Goal: Transaction & Acquisition: Register for event/course

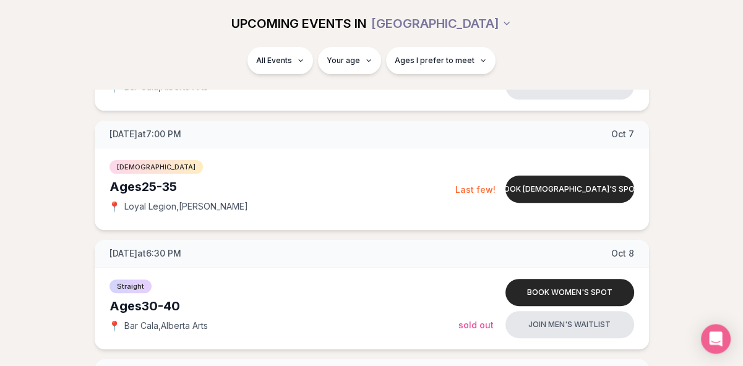
scroll to position [377, 0]
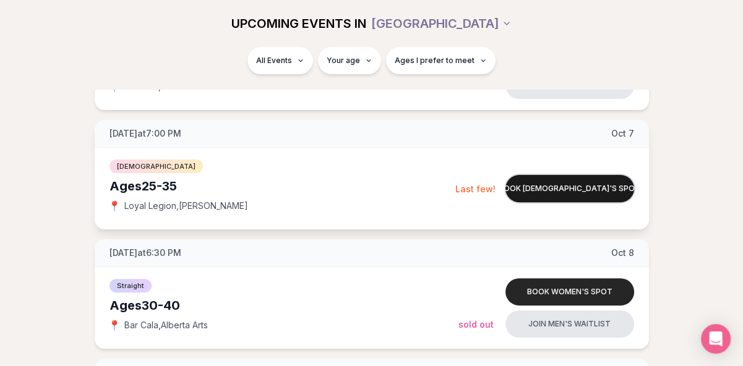
click at [567, 187] on button "Book [DEMOGRAPHIC_DATA]'s spot" at bounding box center [569, 188] width 129 height 27
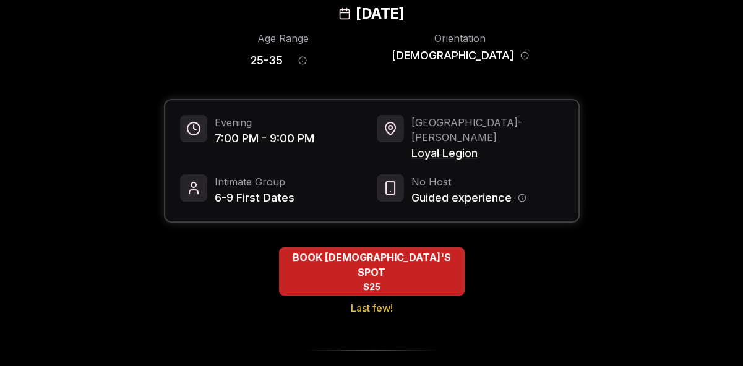
scroll to position [82, 0]
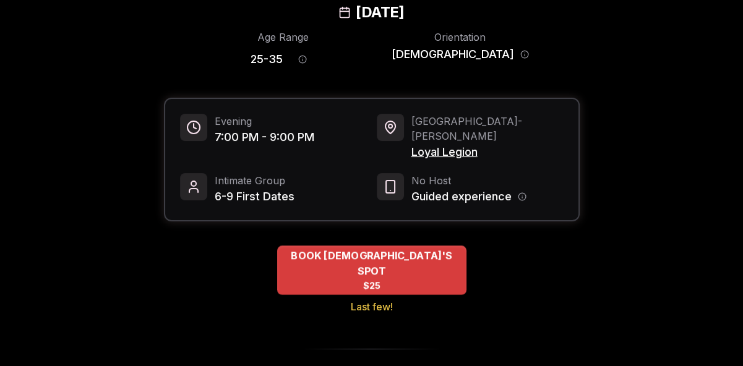
click at [393, 255] on div "BOOK [DEMOGRAPHIC_DATA]'S SPOT $25" at bounding box center [371, 270] width 189 height 49
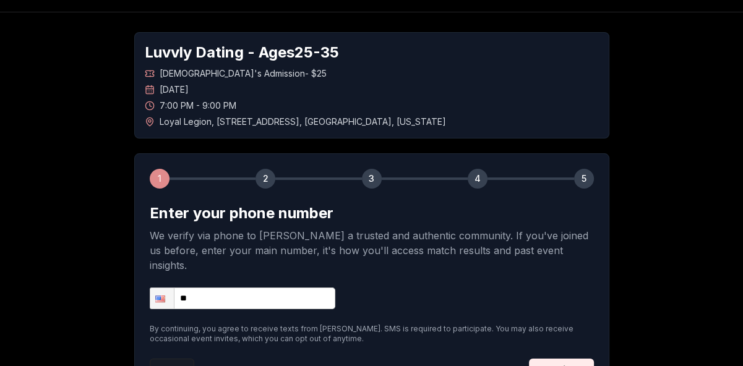
scroll to position [41, 0]
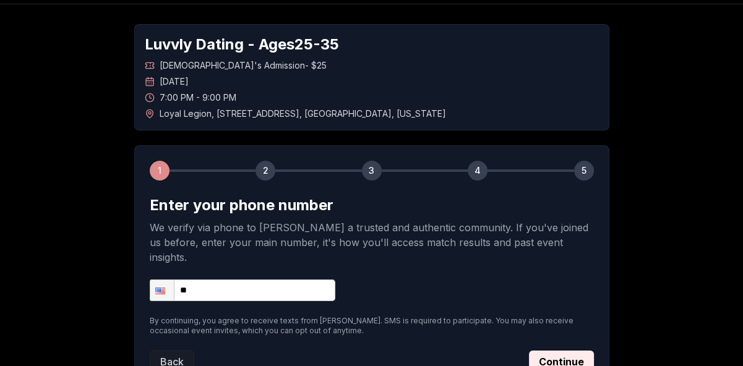
click at [272, 280] on input "**" at bounding box center [243, 291] width 186 height 22
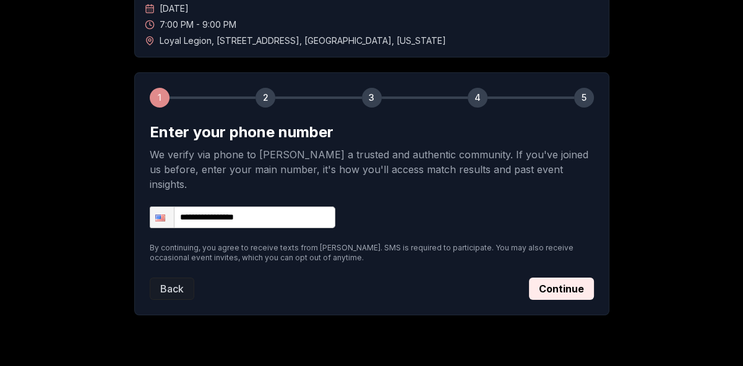
scroll to position [124, 0]
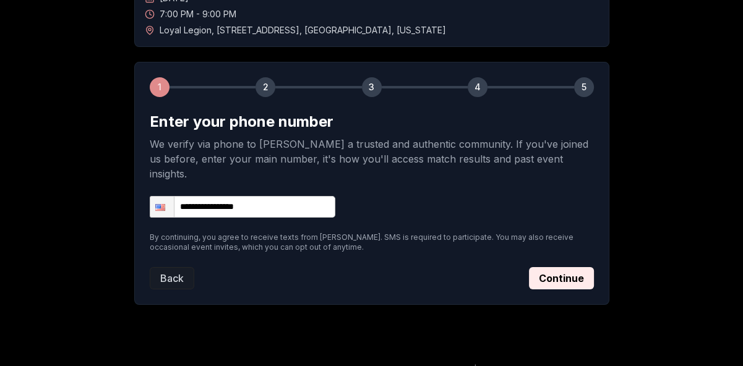
type input "**********"
click at [557, 267] on button "Continue" at bounding box center [561, 278] width 65 height 22
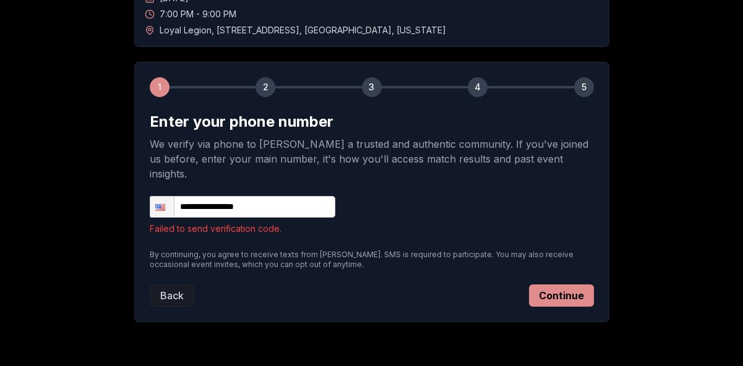
scroll to position [0, 0]
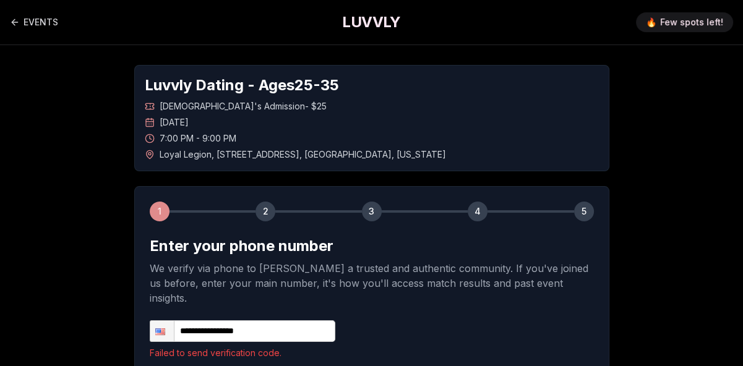
drag, startPoint x: 378, startPoint y: 32, endPoint x: 379, endPoint y: 24, distance: 8.1
click at [379, 24] on div "EVENTS LUVVLY 🔥 Few spots left!" at bounding box center [371, 22] width 743 height 45
click at [379, 24] on h1 "LUVVLY" at bounding box center [371, 22] width 58 height 20
click at [29, 18] on link "EVENTS" at bounding box center [34, 22] width 48 height 25
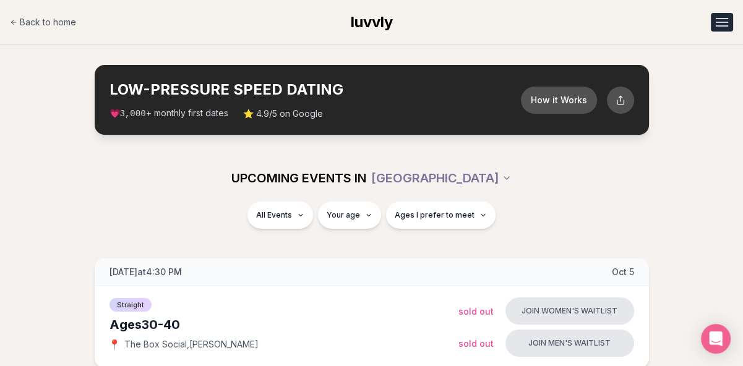
click at [717, 21] on button "Open menu" at bounding box center [722, 22] width 22 height 19
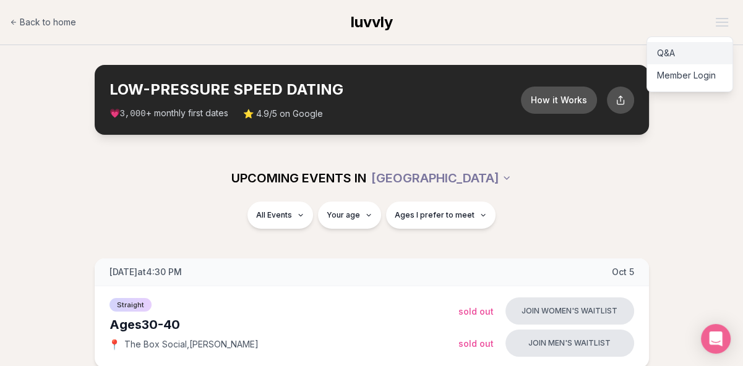
click at [666, 49] on link "Q&A" at bounding box center [689, 53] width 85 height 22
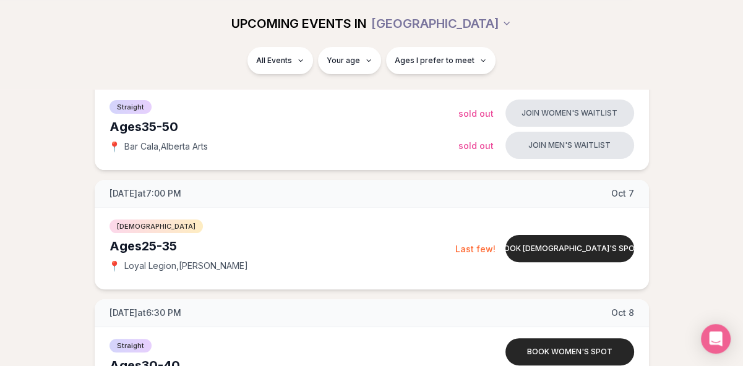
scroll to position [320, 0]
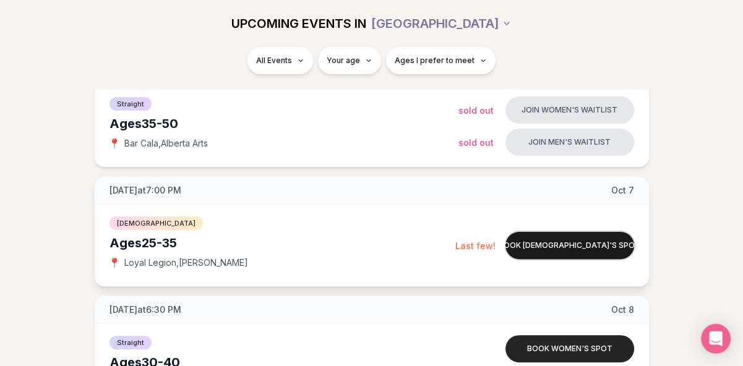
click at [566, 251] on button "Book [DEMOGRAPHIC_DATA]'s spot" at bounding box center [569, 245] width 129 height 27
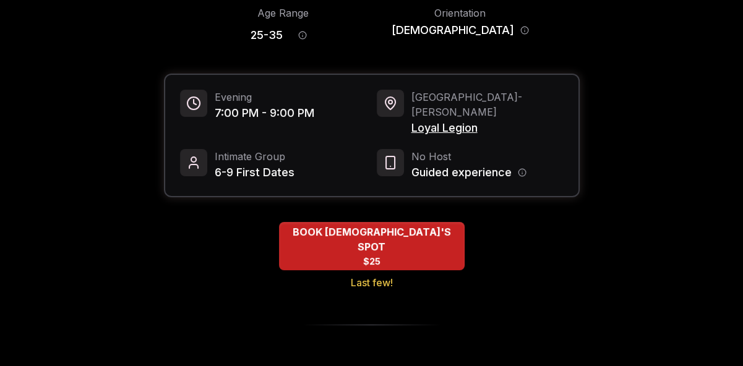
scroll to position [108, 0]
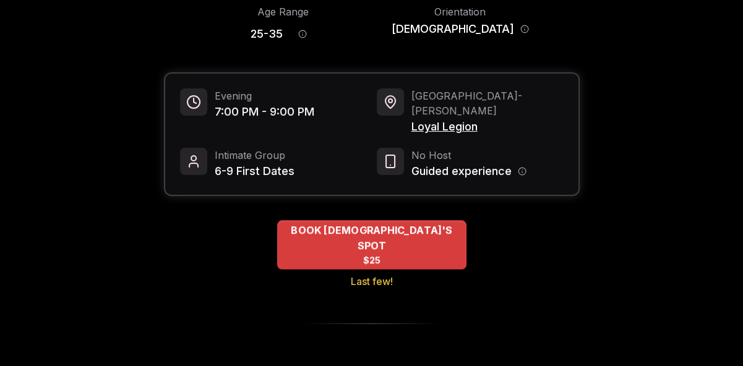
click at [371, 223] on span "BOOK [DEMOGRAPHIC_DATA]'S SPOT" at bounding box center [371, 238] width 189 height 30
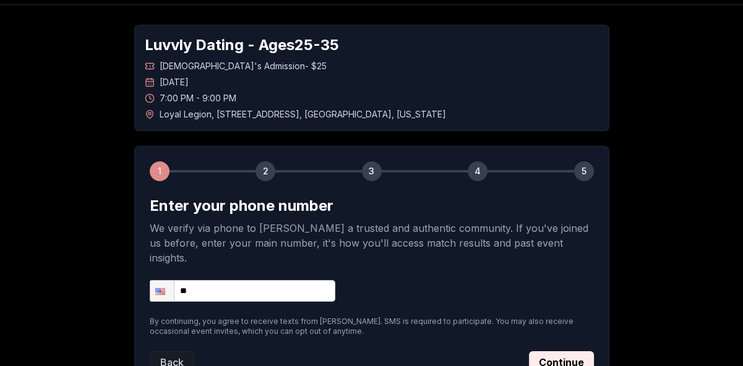
scroll to position [45, 0]
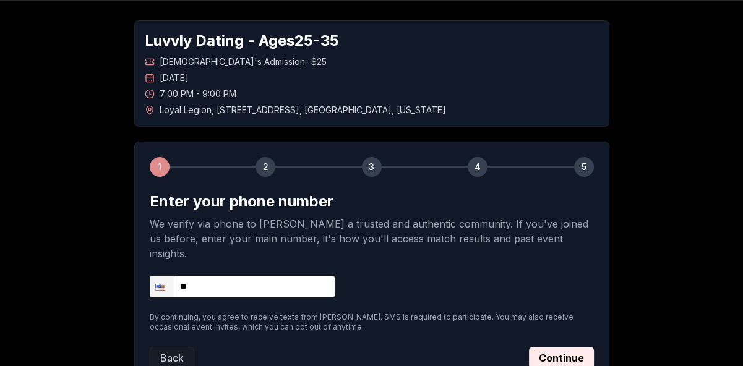
click at [236, 276] on input "**" at bounding box center [243, 287] width 186 height 22
type input "**********"
click at [427, 276] on div "**********" at bounding box center [372, 287] width 444 height 22
click at [562, 347] on button "Continue" at bounding box center [561, 358] width 65 height 22
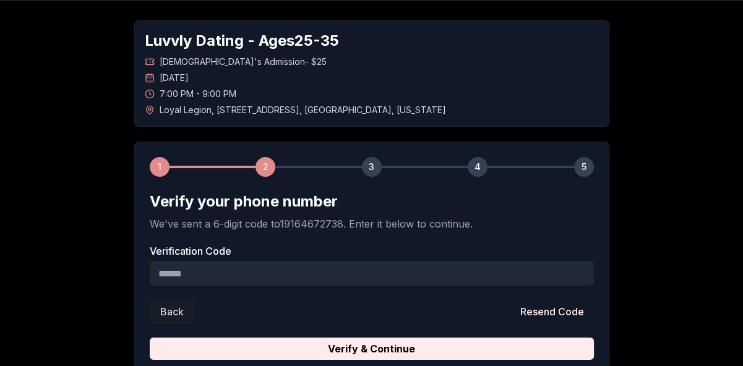
click at [482, 272] on input "Verification Code" at bounding box center [372, 273] width 444 height 25
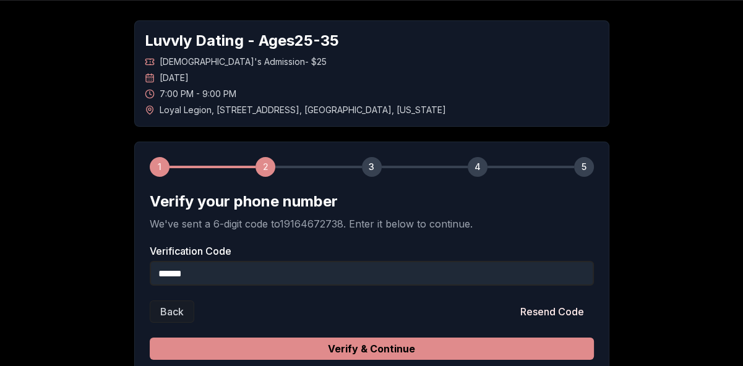
type input "******"
click at [561, 341] on button "Verify & Continue" at bounding box center [372, 349] width 444 height 22
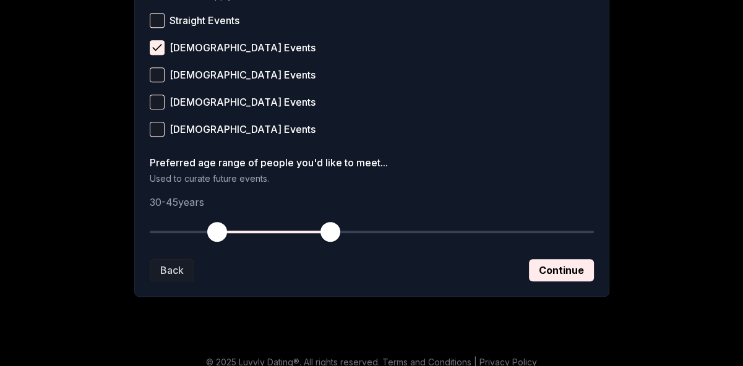
scroll to position [565, 0]
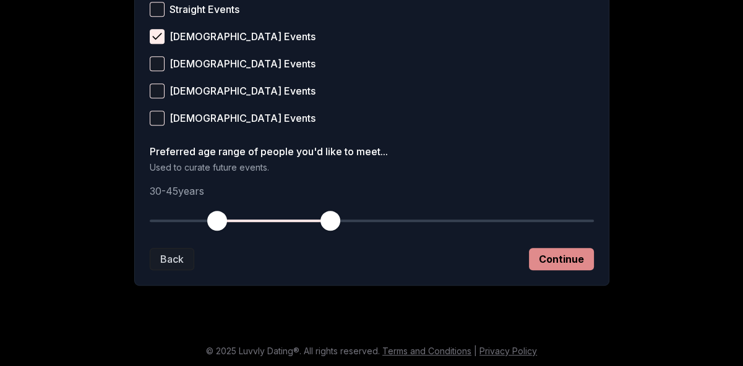
click at [578, 265] on button "Continue" at bounding box center [561, 259] width 65 height 22
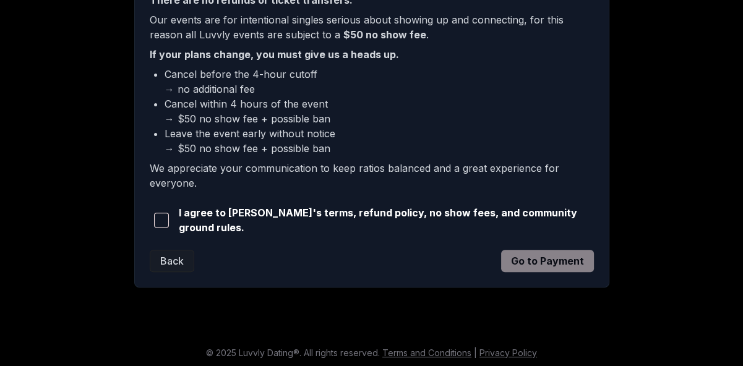
click at [163, 216] on span "button" at bounding box center [161, 220] width 15 height 15
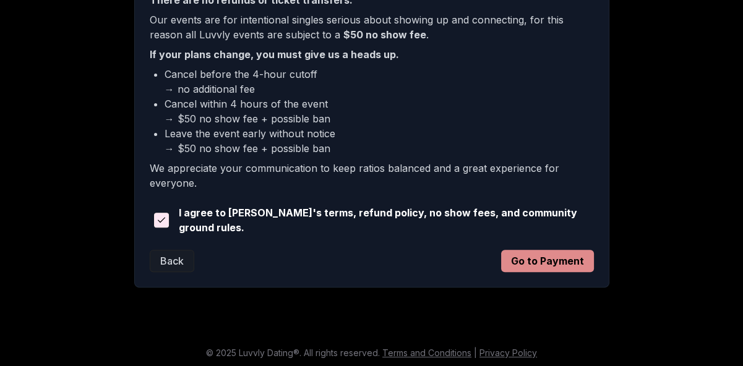
click at [515, 259] on button "Go to Payment" at bounding box center [547, 261] width 93 height 22
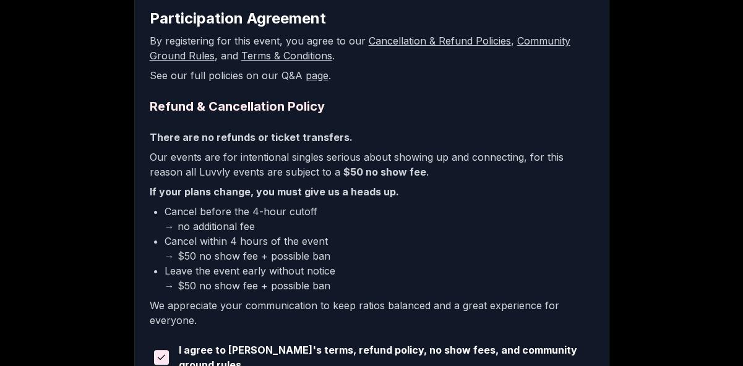
scroll to position [303, 0]
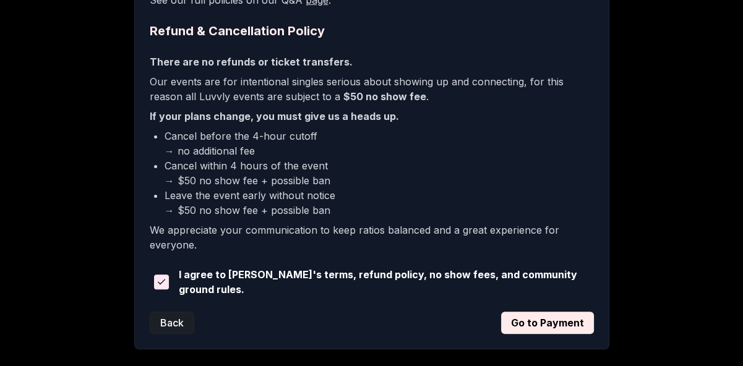
click at [173, 317] on button "Back" at bounding box center [172, 323] width 45 height 22
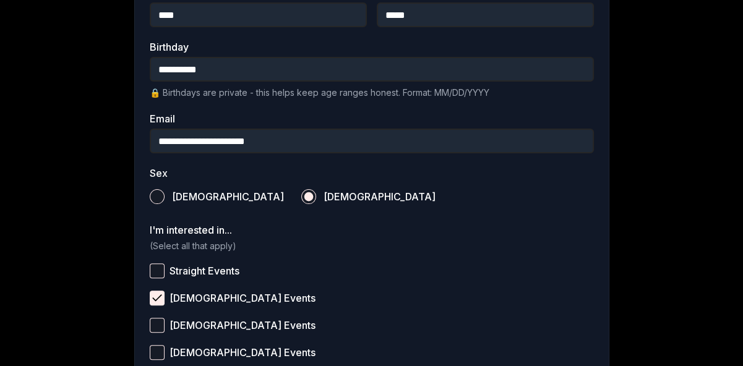
click at [294, 11] on input "****" at bounding box center [258, 14] width 217 height 25
type input "*"
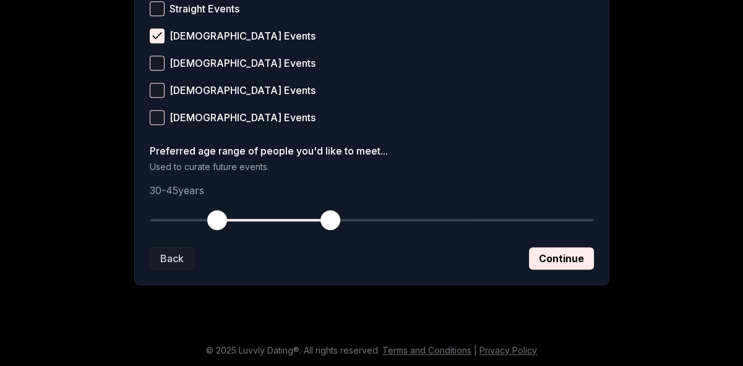
type input "***"
click at [553, 259] on button "Continue" at bounding box center [561, 258] width 65 height 22
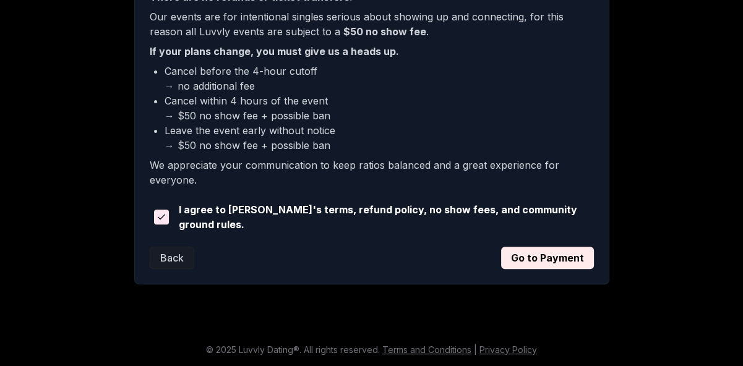
scroll to position [365, 0]
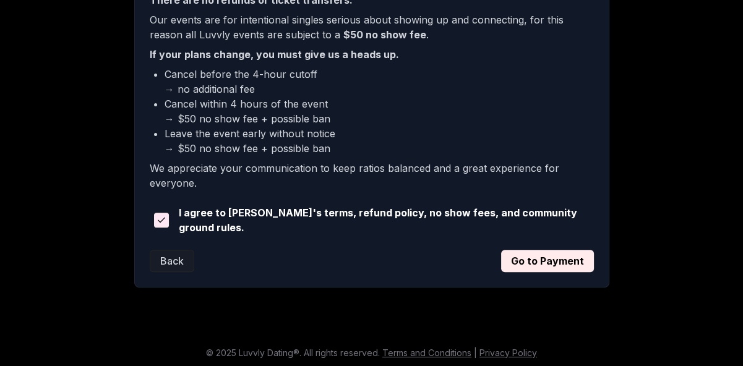
click at [553, 259] on button "Go to Payment" at bounding box center [547, 261] width 93 height 22
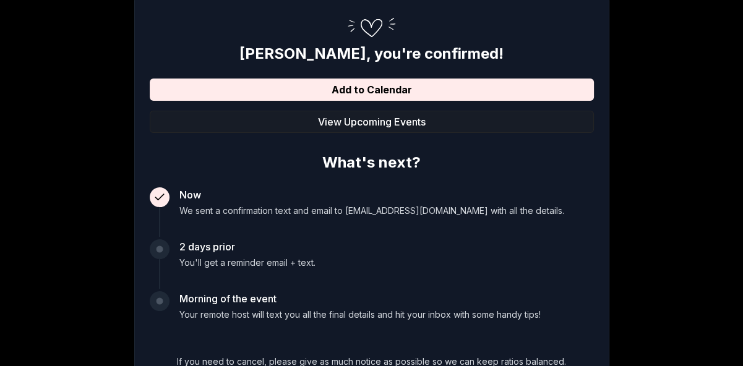
scroll to position [180, 0]
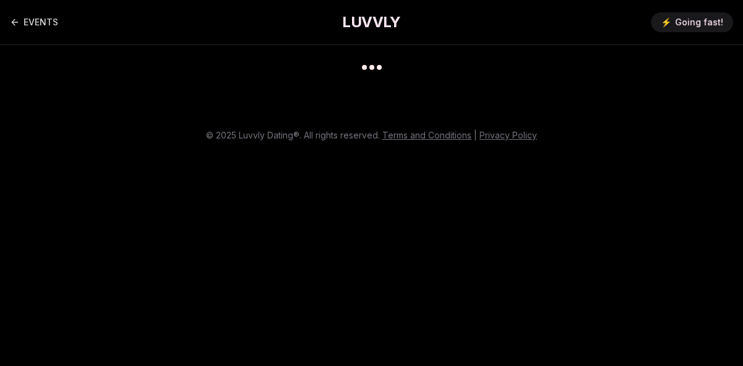
scroll to position [180, 0]
